Goal: Find specific page/section: Find specific page/section

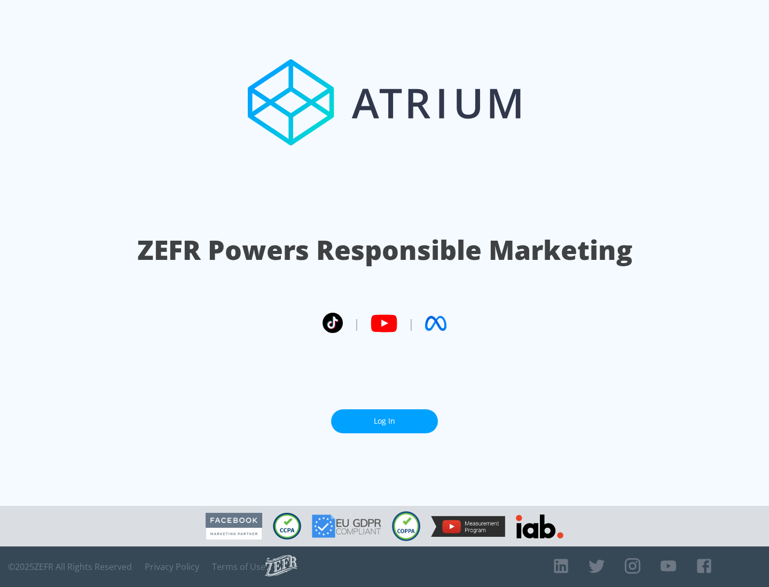
click at [385, 421] on link "Log In" at bounding box center [384, 422] width 107 height 24
